Goal: Information Seeking & Learning: Learn about a topic

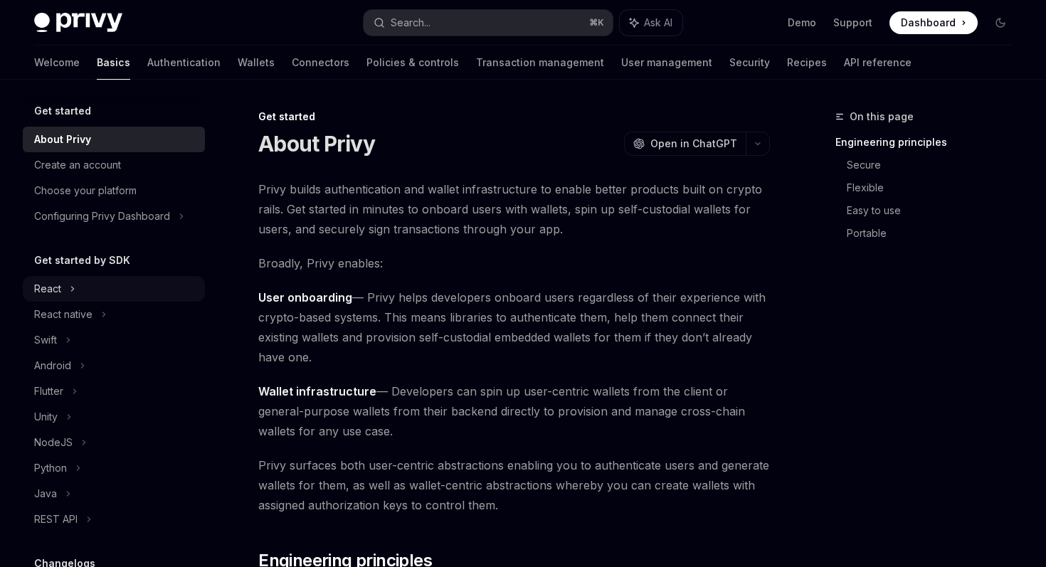
click at [50, 290] on div "React" at bounding box center [47, 288] width 27 height 17
click at [88, 362] on div "Quickstart" at bounding box center [66, 365] width 47 height 17
